Goal: Information Seeking & Learning: Check status

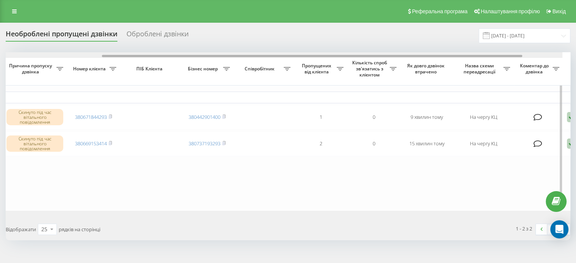
scroll to position [0, 150]
drag, startPoint x: 402, startPoint y: 55, endPoint x: 514, endPoint y: 67, distance: 112.4
click at [514, 67] on div "Обрати всі Час першого дзвінка Час останнього дзвінка Причина пропуску дзвінка …" at bounding box center [288, 131] width 565 height 158
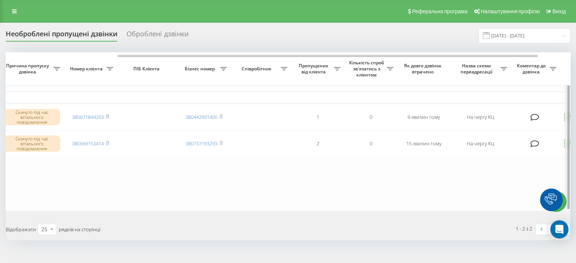
click at [566, 116] on div at bounding box center [568, 131] width 6 height 158
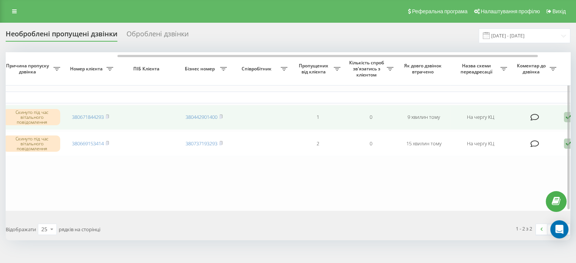
click at [564, 118] on td "Обробити Не вдалося зв'язатися Зв'язався з клієнтом за допомогою іншого каналу …" at bounding box center [586, 117] width 53 height 25
click at [564, 117] on td "Обробити Не вдалося зв'язатися Зв'язався з клієнтом за допомогою іншого каналу …" at bounding box center [586, 117] width 53 height 25
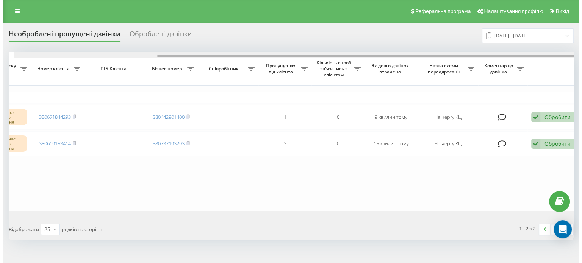
scroll to position [0, 192]
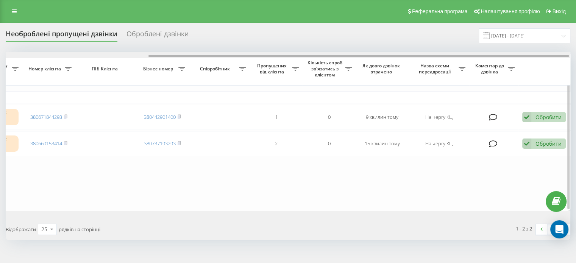
drag, startPoint x: 510, startPoint y: 57, endPoint x: 542, endPoint y: 58, distance: 31.1
click at [542, 58] on div at bounding box center [288, 55] width 565 height 6
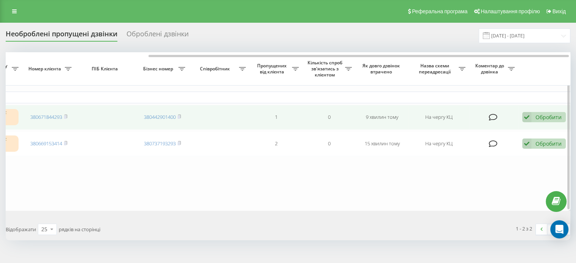
click at [544, 114] on div "Обробити" at bounding box center [549, 117] width 26 height 7
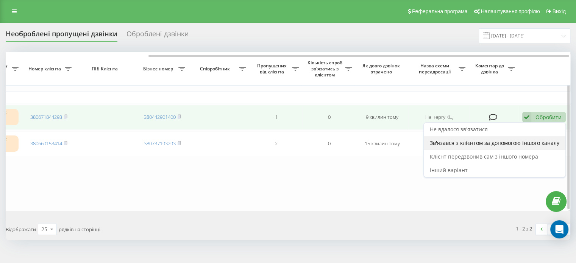
click at [465, 144] on span "Зв'язався з клієнтом за допомогою іншого каналу" at bounding box center [495, 142] width 130 height 7
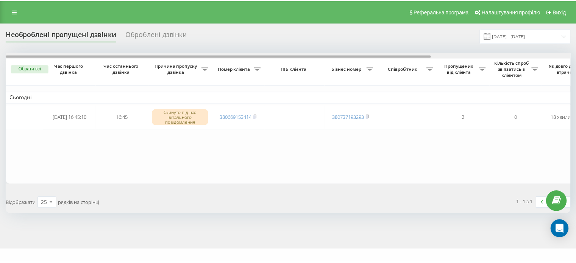
scroll to position [0, 187]
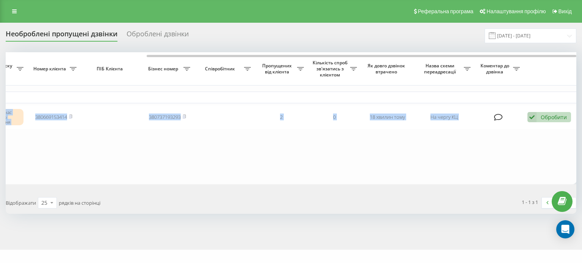
drag, startPoint x: 424, startPoint y: 54, endPoint x: 520, endPoint y: 59, distance: 95.6
click at [520, 59] on div "Обрати всі Час першого дзвінка Час останнього дзвінка Причина пропуску дзвінка …" at bounding box center [291, 118] width 571 height 132
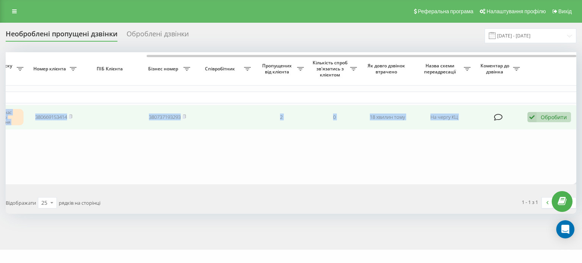
click at [553, 121] on div "Обробити Не вдалося зв'язатися Зв'язався з клієнтом за допомогою іншого каналу …" at bounding box center [550, 117] width 44 height 10
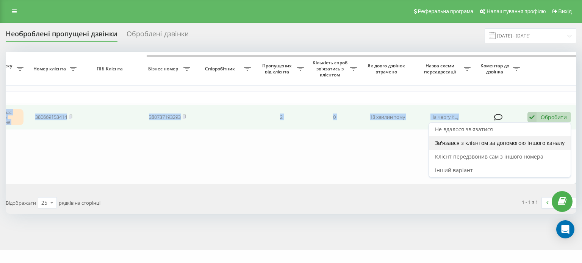
click at [471, 144] on span "Зв'язався з клієнтом за допомогою іншого каналу" at bounding box center [500, 142] width 130 height 7
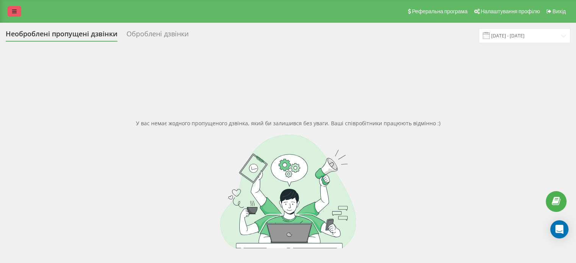
click at [11, 16] on link at bounding box center [15, 11] width 14 height 11
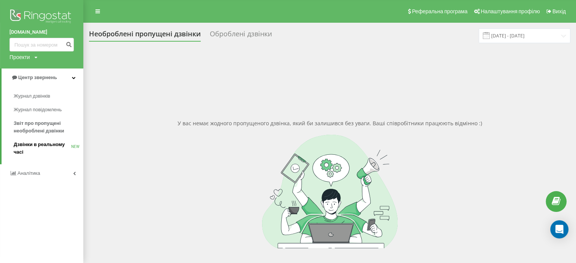
click at [38, 147] on span "Дзвінки в реальному часі" at bounding box center [43, 148] width 58 height 15
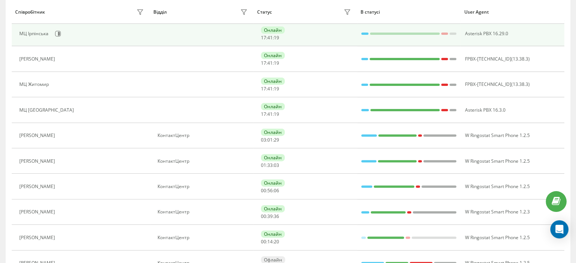
scroll to position [265, 0]
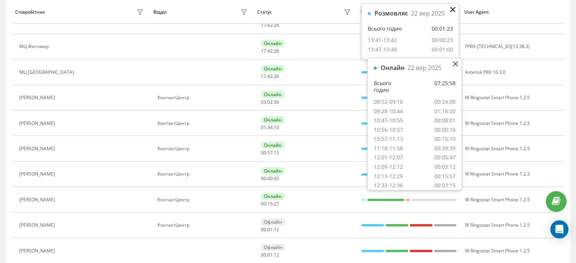
click at [453, 8] on icon at bounding box center [453, 9] width 5 height 5
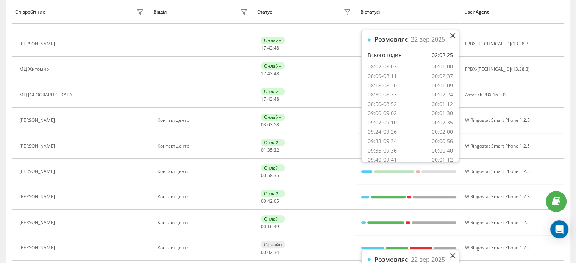
scroll to position [0, 0]
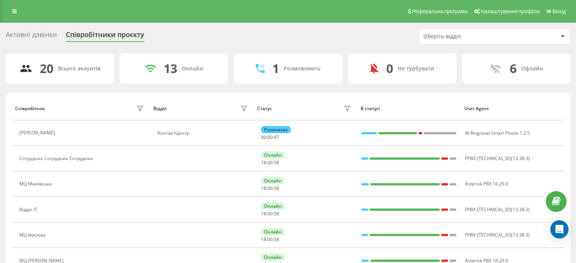
drag, startPoint x: 365, startPoint y: 31, endPoint x: 298, endPoint y: 43, distance: 67.9
click at [298, 43] on div "Активні дзвінки Співробітники проєкту Оберіть відділ" at bounding box center [288, 36] width 565 height 16
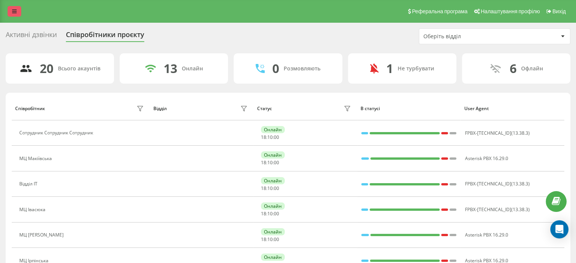
click at [14, 9] on icon at bounding box center [14, 11] width 5 height 5
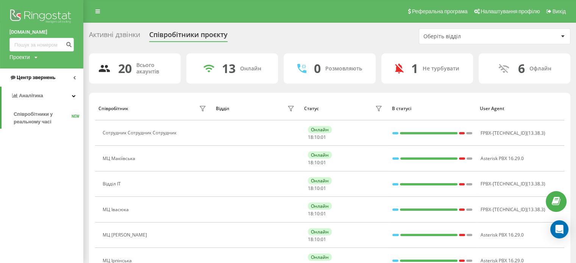
click at [32, 80] on span "Центр звернень" at bounding box center [36, 78] width 39 height 6
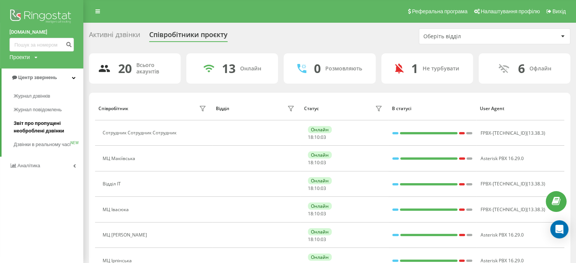
click at [39, 127] on span "Звіт про пропущені необроблені дзвінки" at bounding box center [47, 127] width 66 height 15
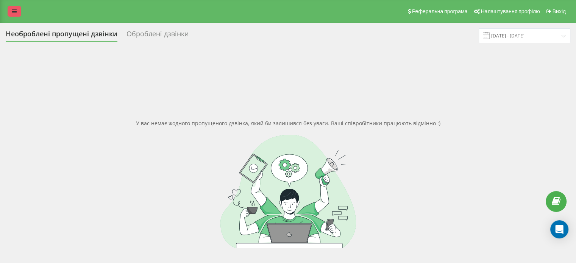
click at [15, 10] on icon at bounding box center [14, 11] width 5 height 5
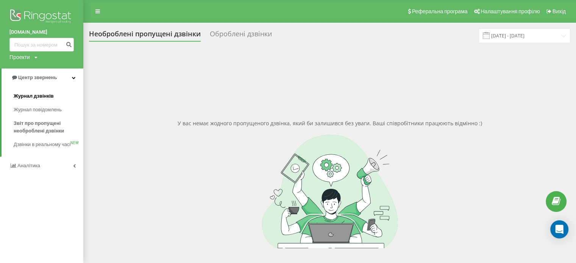
click at [30, 97] on span "Журнал дзвінків" at bounding box center [34, 96] width 40 height 8
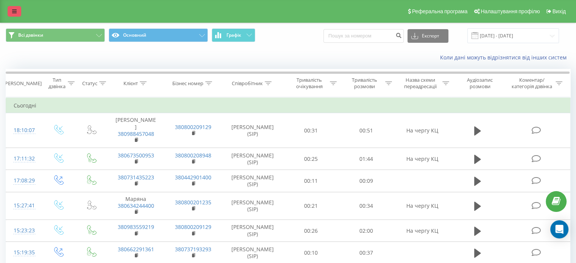
click at [12, 9] on icon at bounding box center [14, 11] width 5 height 5
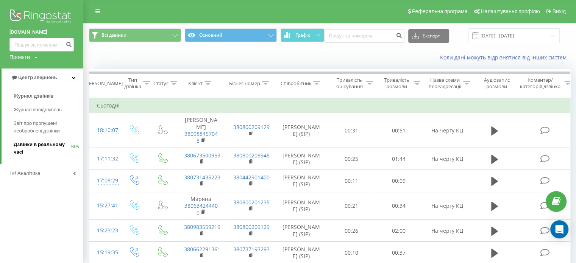
click at [34, 144] on span "Дзвінки в реальному часі" at bounding box center [43, 148] width 58 height 15
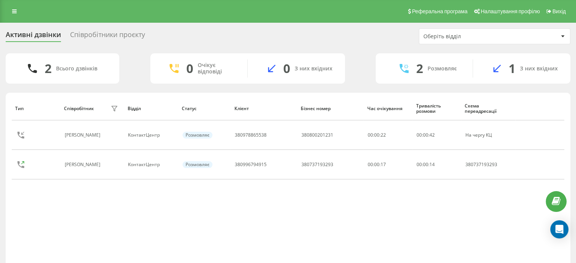
click at [102, 35] on div "Співробітники проєкту" at bounding box center [107, 37] width 75 height 12
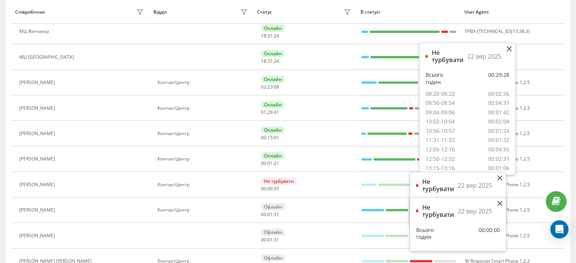
scroll to position [27, 0]
click at [500, 179] on icon at bounding box center [500, 178] width 5 height 5
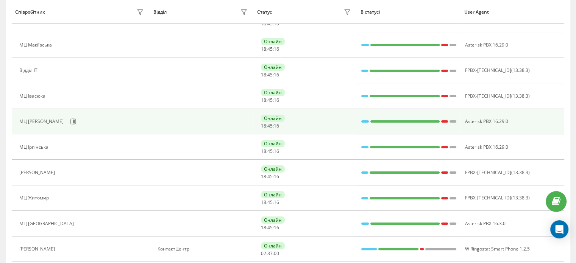
scroll to position [0, 0]
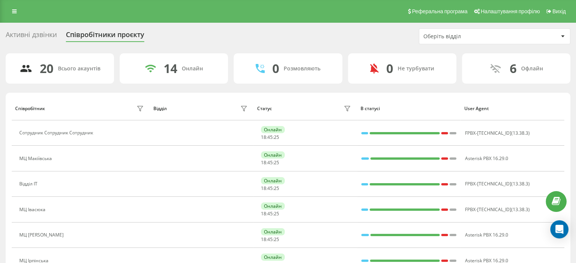
click at [15, 18] on div "Реферальна програма Налаштування профілю Вихід" at bounding box center [288, 11] width 576 height 23
click at [17, 15] on link at bounding box center [15, 11] width 14 height 11
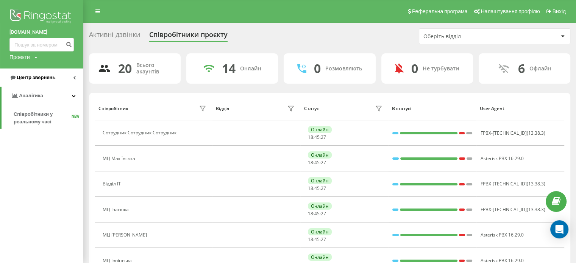
click at [33, 81] on link "Центр звернень" at bounding box center [41, 78] width 83 height 18
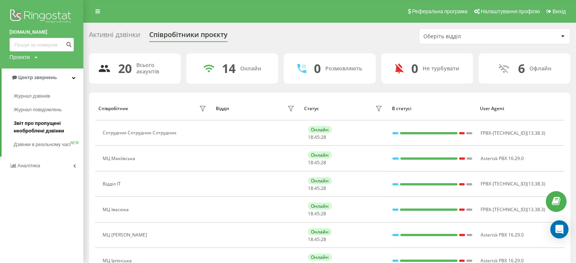
click at [47, 124] on span "Звіт про пропущені необроблені дзвінки" at bounding box center [47, 127] width 66 height 15
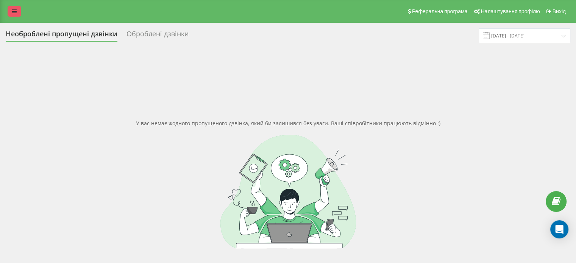
click at [16, 11] on icon at bounding box center [14, 11] width 5 height 5
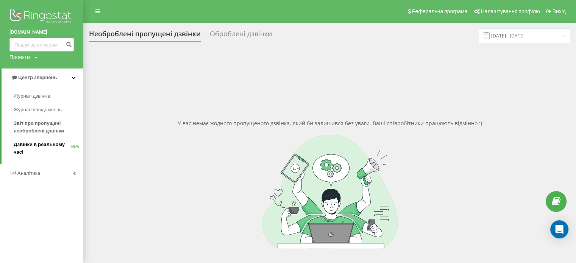
click at [41, 144] on span "Дзвінки в реальному часі" at bounding box center [43, 148] width 58 height 15
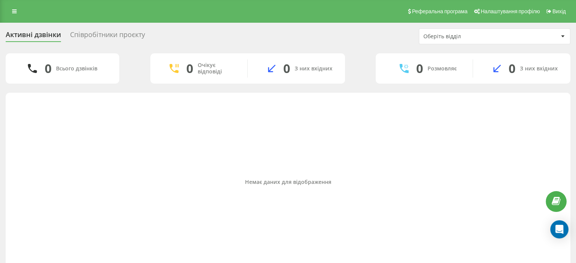
click at [114, 34] on div "Співробітники проєкту" at bounding box center [107, 37] width 75 height 12
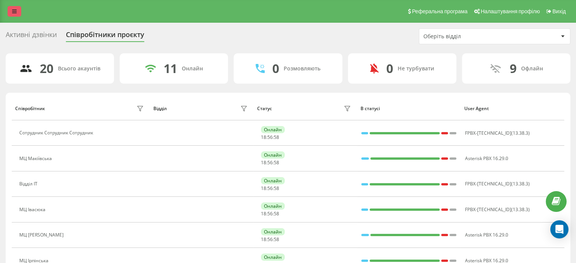
click at [19, 11] on link at bounding box center [15, 11] width 14 height 11
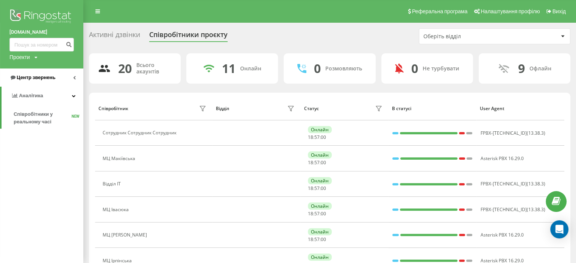
click at [40, 77] on span "Центр звернень" at bounding box center [36, 78] width 39 height 6
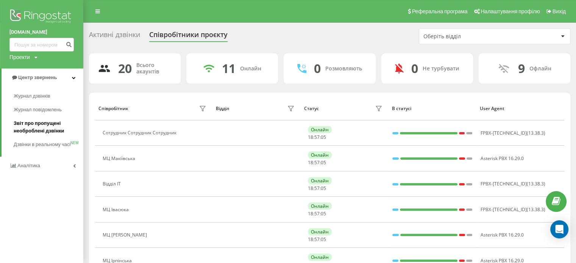
click at [36, 128] on span "Звіт про пропущені необроблені дзвінки" at bounding box center [47, 127] width 66 height 15
